Goal: Task Accomplishment & Management: Use online tool/utility

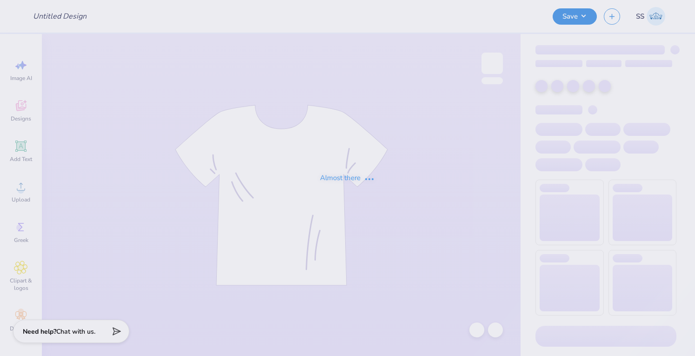
type input "sample1"
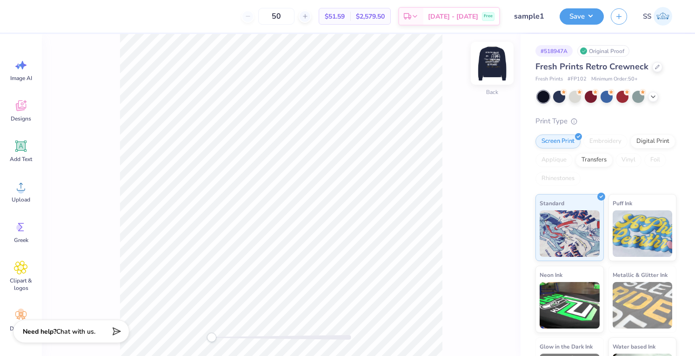
click at [492, 55] on img at bounding box center [492, 63] width 37 height 37
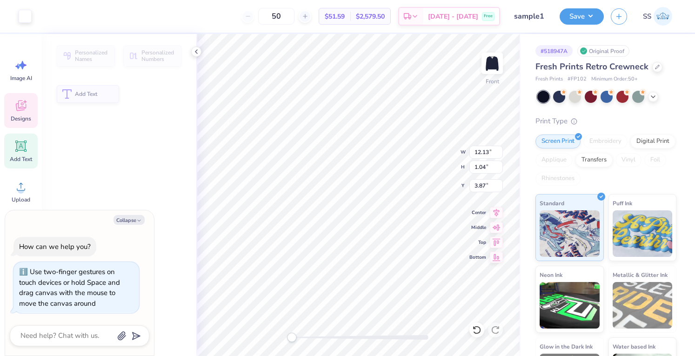
type textarea "x"
type input "12.13"
type input "1.04"
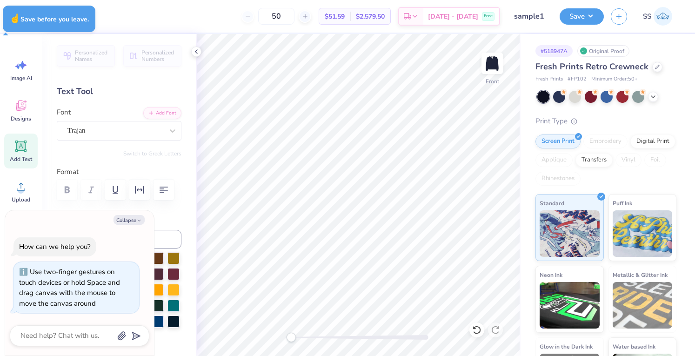
type textarea "x"
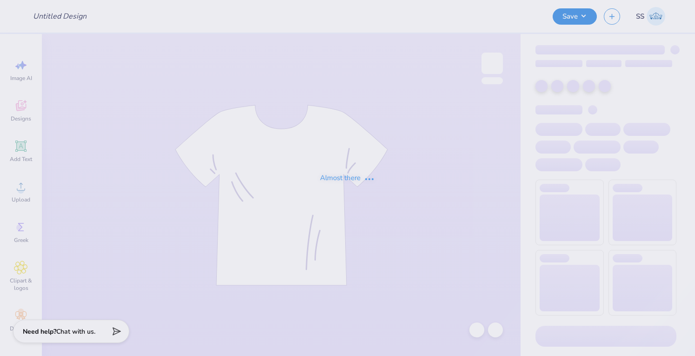
type input "sample1"
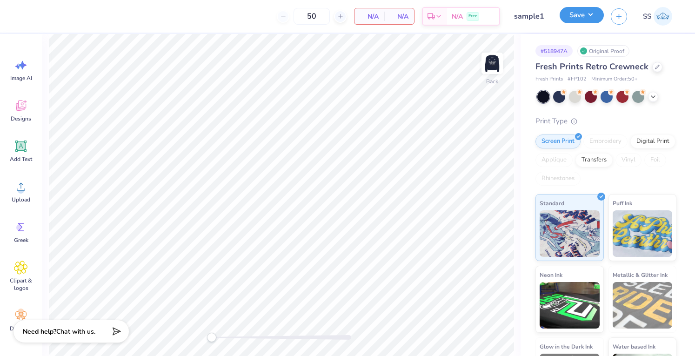
click at [593, 20] on button "Save" at bounding box center [582, 15] width 44 height 16
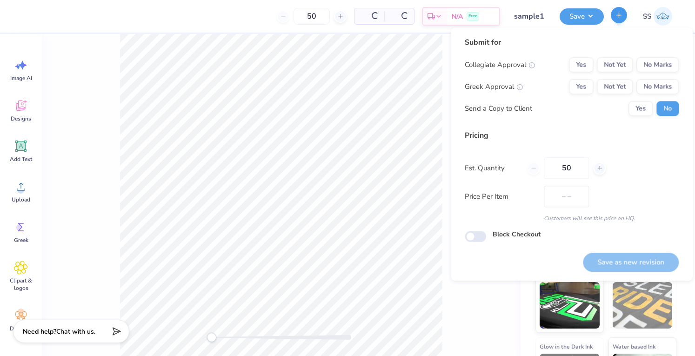
type input "$51.59"
click at [617, 16] on icon "button" at bounding box center [619, 15] width 8 height 8
type input "– –"
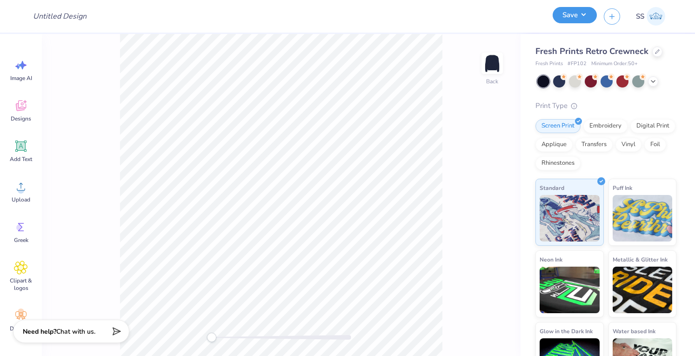
click at [584, 13] on button "Save" at bounding box center [575, 15] width 44 height 16
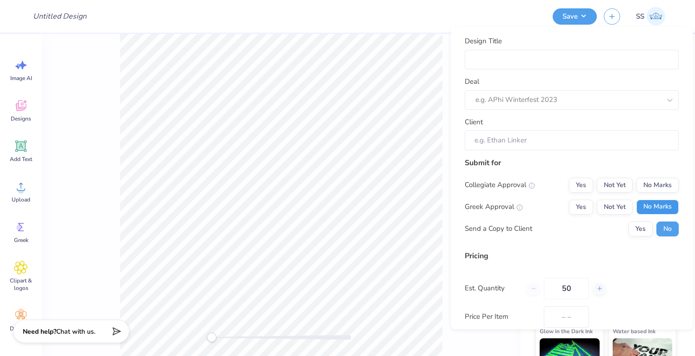
click at [642, 208] on button "No Marks" at bounding box center [658, 207] width 42 height 15
click at [643, 194] on div "Collegiate Approval Yes Not Yet No Marks Greek Approval Yes Not Yet No Marks Se…" at bounding box center [572, 207] width 214 height 59
click at [643, 187] on button "No Marks" at bounding box center [658, 185] width 42 height 15
